Goal: Task Accomplishment & Management: Use online tool/utility

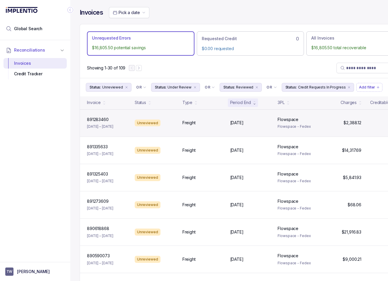
click at [167, 126] on div "Unreviewed" at bounding box center [154, 123] width 45 height 7
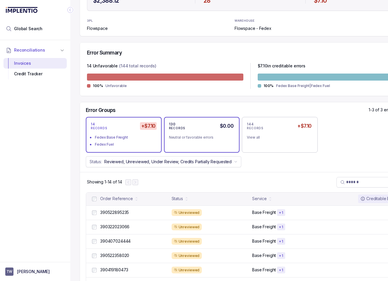
scroll to position [105, 0]
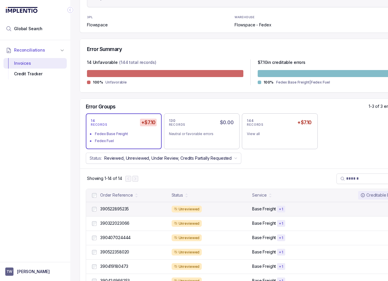
click at [205, 210] on div "Unreviewed" at bounding box center [210, 209] width 77 height 7
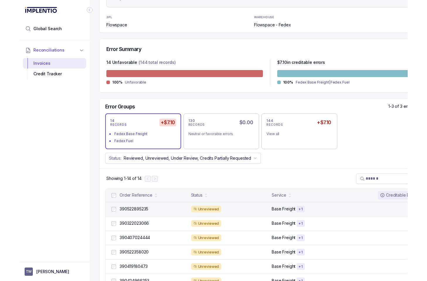
scroll to position [0, 9]
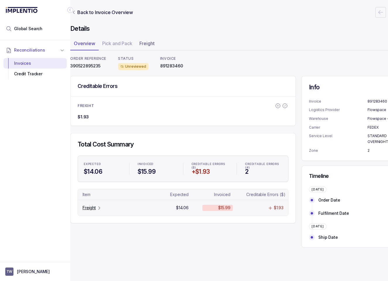
click at [84, 209] on p "Freight" at bounding box center [89, 208] width 13 height 6
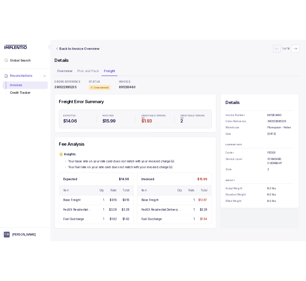
scroll to position [0, 4]
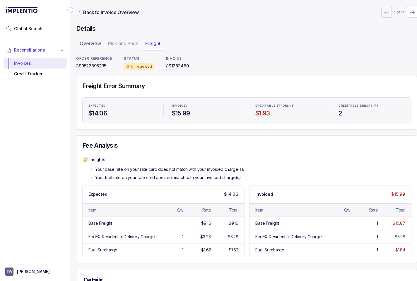
click at [337, 135] on div "Freight Error Summary Expected $14.06 Invoiced $15.99 Creditable Errors ($) $1.…" at bounding box center [247, 169] width 342 height 187
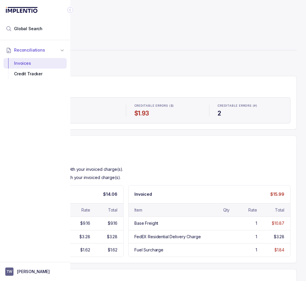
scroll to position [0, 128]
click at [49, 271] on button "TW Tony Wu" at bounding box center [35, 271] width 60 height 8
click at [45, 259] on p "Logout" at bounding box center [38, 259] width 49 height 6
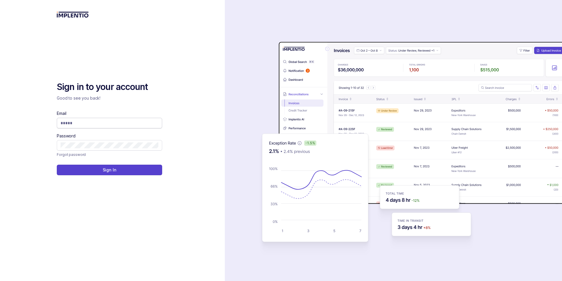
click at [122, 122] on input "Email" at bounding box center [110, 123] width 98 height 6
type input "**********"
